Goal: Transaction & Acquisition: Subscribe to service/newsletter

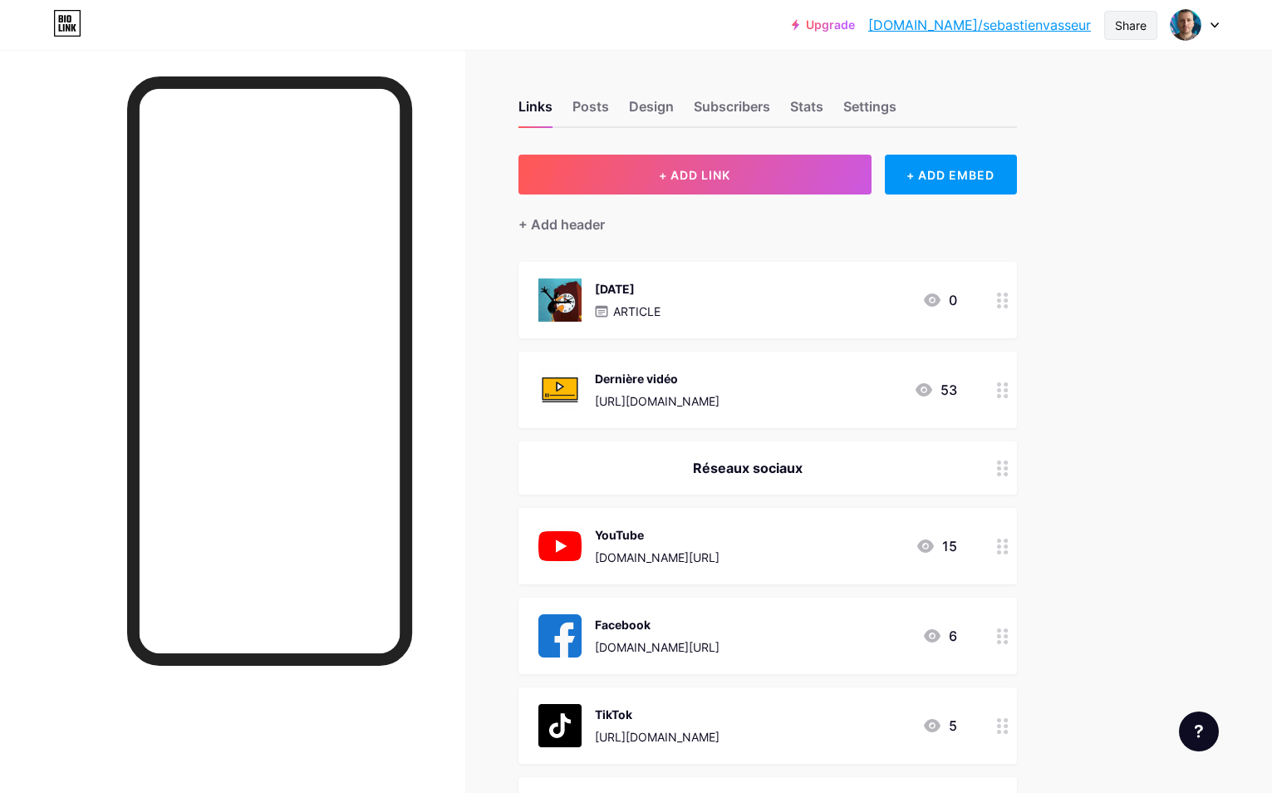
click at [1144, 21] on div "Share" at bounding box center [1131, 25] width 32 height 17
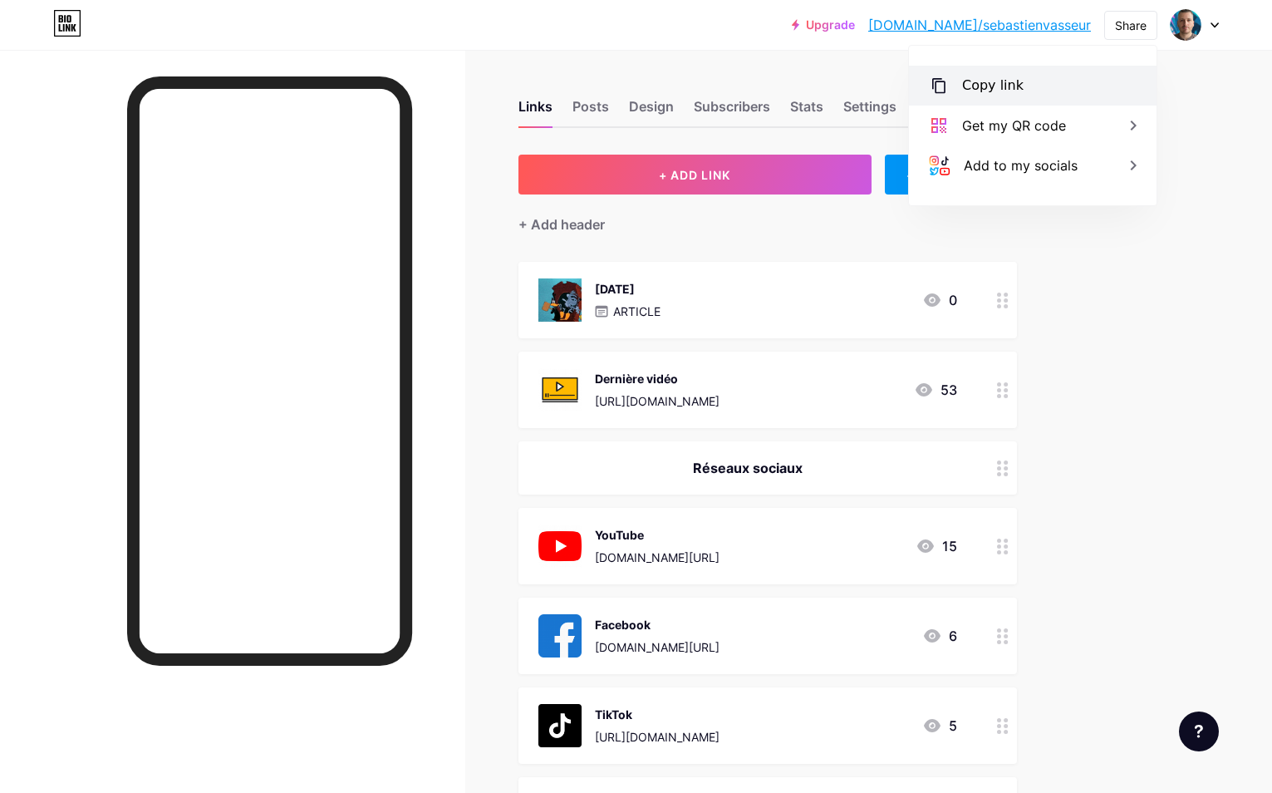
click at [1070, 86] on div "Copy link" at bounding box center [1033, 86] width 248 height 40
click at [855, 21] on link "Upgrade" at bounding box center [823, 24] width 63 height 13
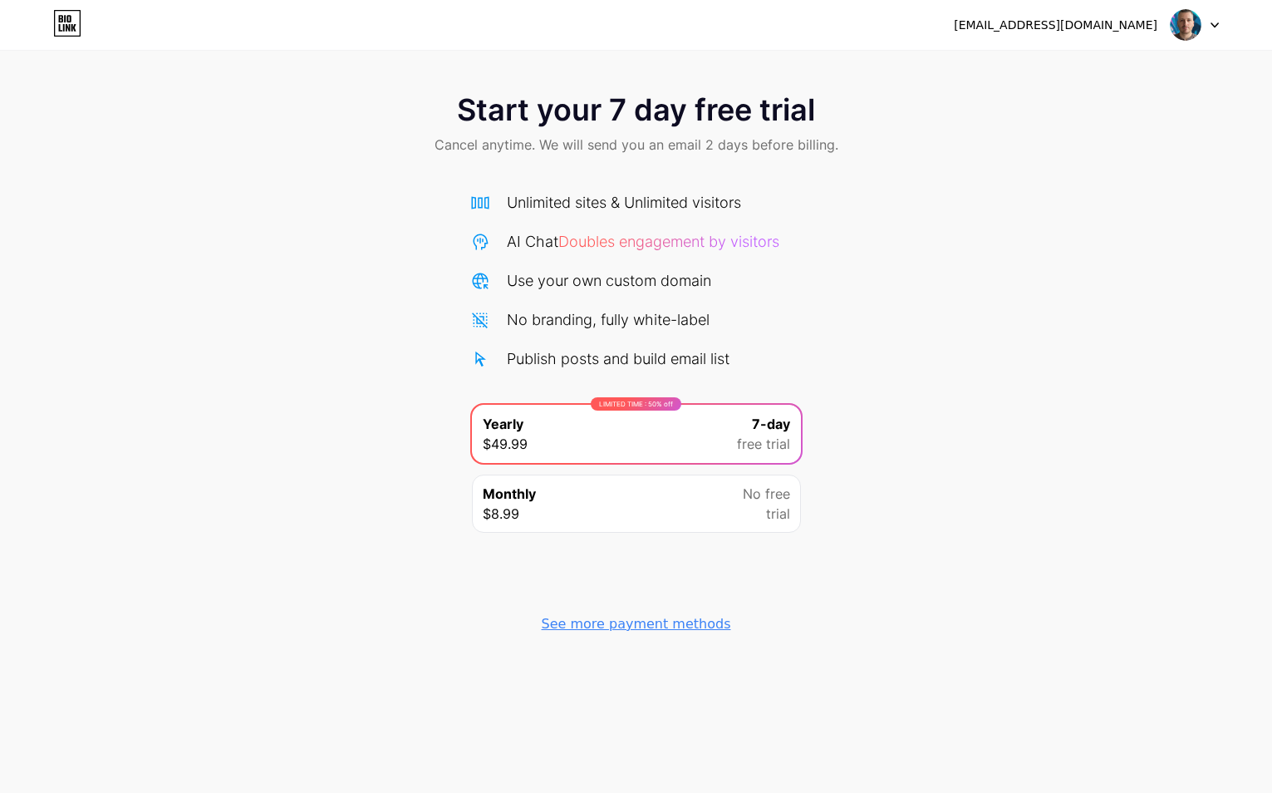
click at [61, 25] on icon at bounding box center [67, 23] width 28 height 27
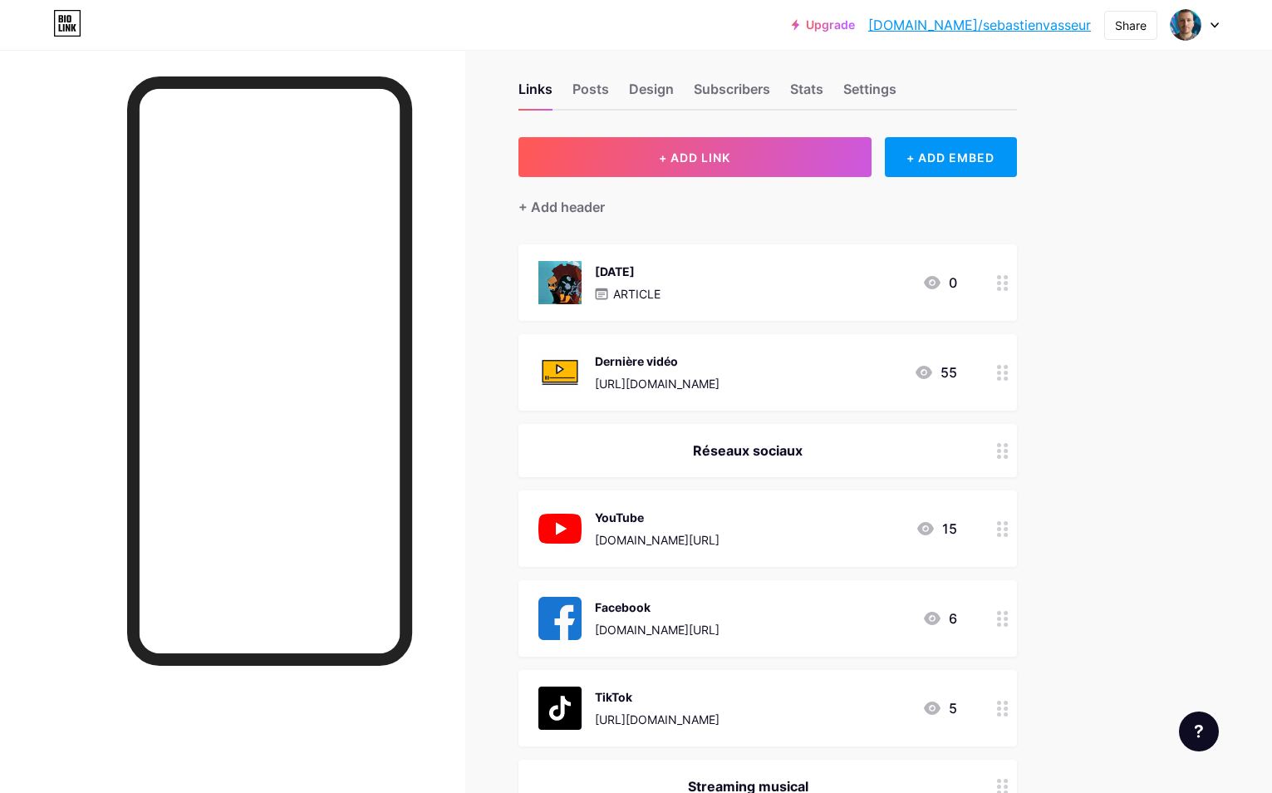
scroll to position [17, 0]
